Goal: Navigation & Orientation: Go to known website

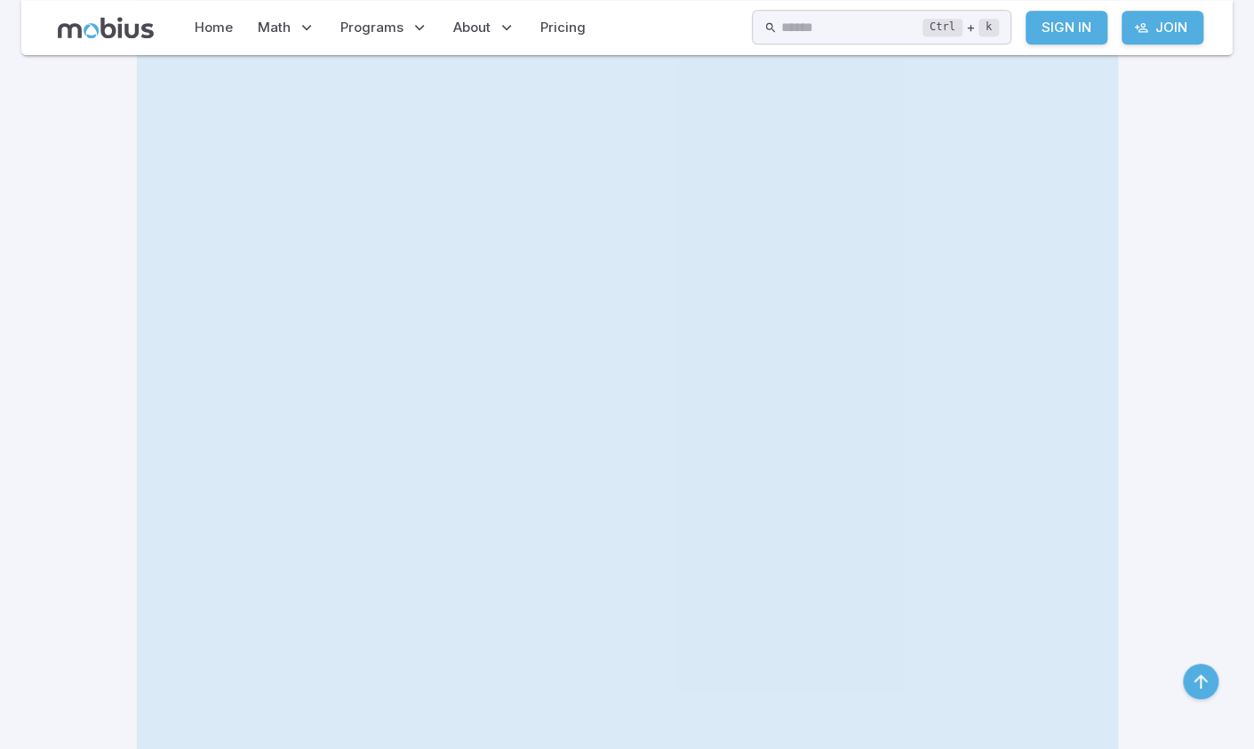
scroll to position [711, 0]
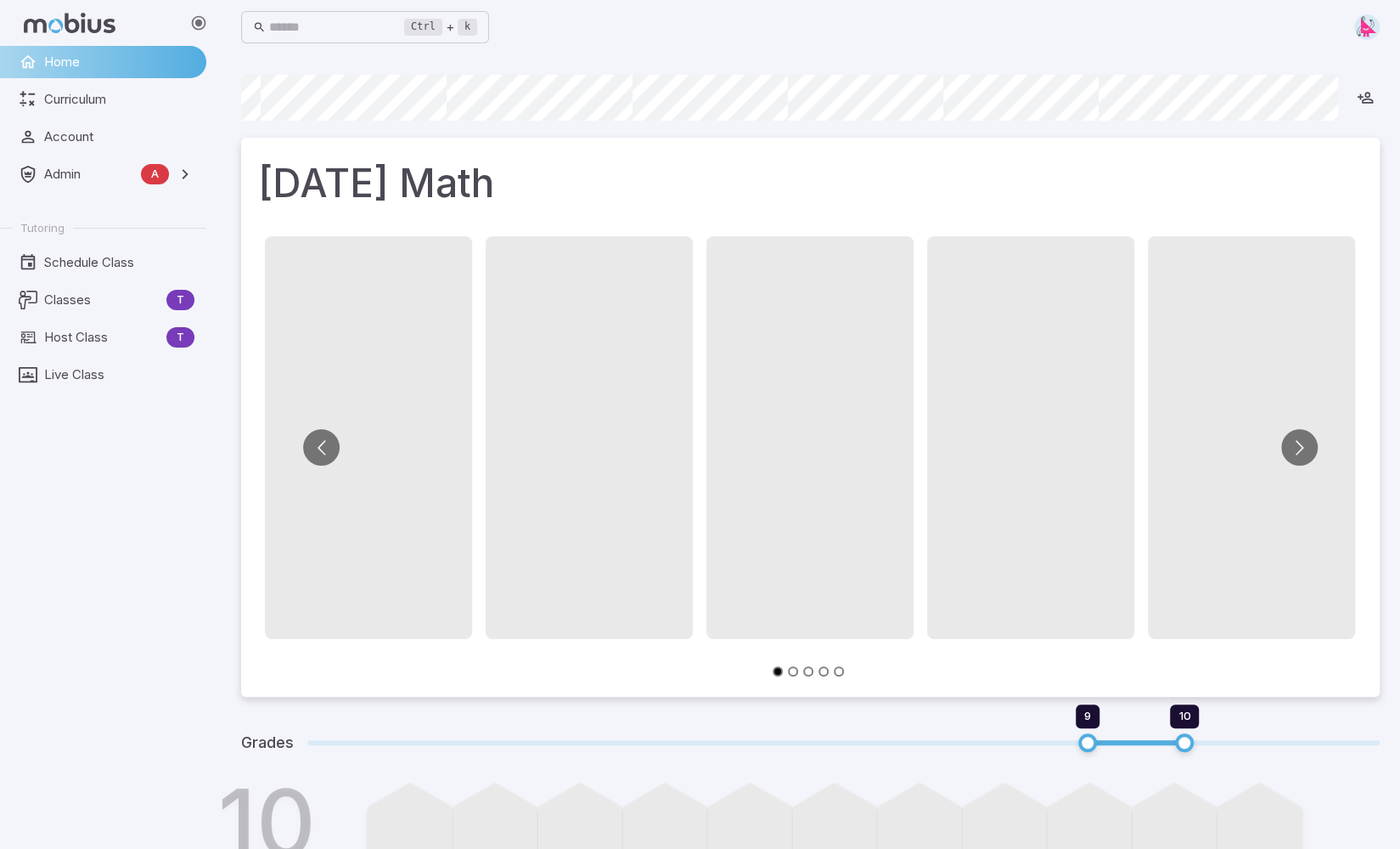
scroll to position [0, 956]
